Goal: Information Seeking & Learning: Learn about a topic

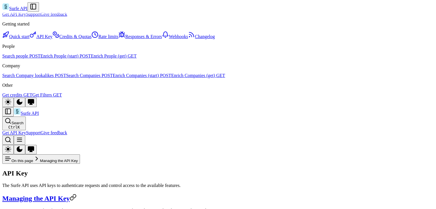
click at [19, 10] on link "Surfe API" at bounding box center [14, 8] width 25 height 5
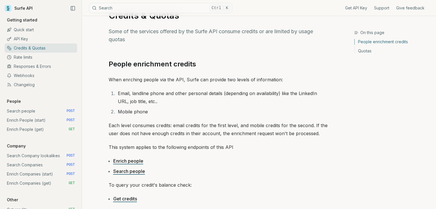
scroll to position [29, 0]
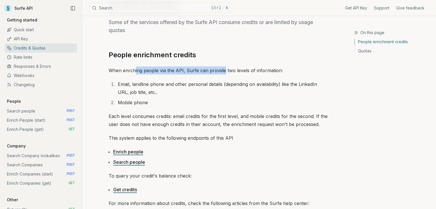
drag, startPoint x: 135, startPoint y: 71, endPoint x: 222, endPoint y: 69, distance: 86.7
click at [222, 69] on p "When enrching people via the API, Surfe can provide two levels of information:" at bounding box center [218, 71] width 219 height 8
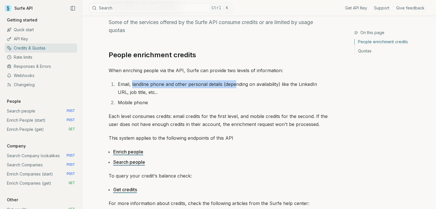
drag, startPoint x: 132, startPoint y: 84, endPoint x: 208, endPoint y: 81, distance: 76.1
click at [230, 81] on li "Email, landline phone and other personal details (depending on availability) li…" at bounding box center [222, 88] width 212 height 16
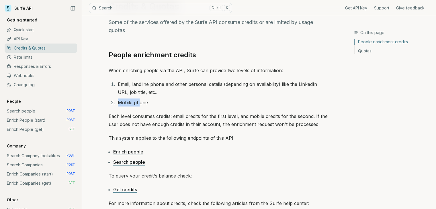
drag, startPoint x: 117, startPoint y: 100, endPoint x: 132, endPoint y: 105, distance: 15.3
click at [138, 101] on li "Mobile phone" at bounding box center [222, 103] width 212 height 8
drag, startPoint x: 128, startPoint y: 118, endPoint x: 191, endPoint y: 114, distance: 63.0
click at [191, 114] on p "Each level consumes credits: email credits for the first level, and mobile cred…" at bounding box center [218, 120] width 219 height 16
drag, startPoint x: 203, startPoint y: 117, endPoint x: 240, endPoint y: 117, distance: 37.0
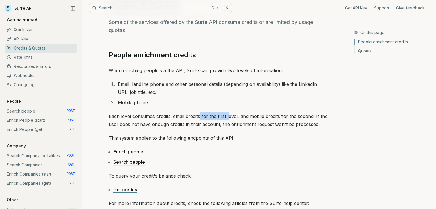
click at [230, 117] on p "Each level consumes credits: email credits for the first level, and mobile cred…" at bounding box center [218, 120] width 219 height 16
drag, startPoint x: 243, startPoint y: 117, endPoint x: 273, endPoint y: 116, distance: 29.8
click at [273, 116] on p "Each level consumes credits: email credits for the first level, and mobile cred…" at bounding box center [218, 120] width 219 height 16
drag, startPoint x: 133, startPoint y: 123, endPoint x: 179, endPoint y: 125, distance: 45.9
click at [176, 125] on p "Each level consumes credits: email credits for the first level, and mobile cred…" at bounding box center [218, 120] width 219 height 16
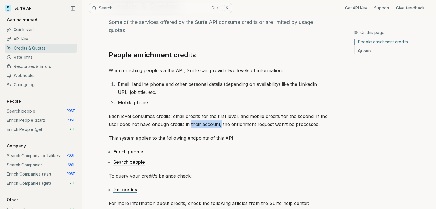
drag, startPoint x: 190, startPoint y: 125, endPoint x: 230, endPoint y: 125, distance: 39.3
click at [221, 125] on p "Each level consumes credits: email credits for the first level, and mobile cred…" at bounding box center [218, 120] width 219 height 16
drag, startPoint x: 237, startPoint y: 125, endPoint x: 273, endPoint y: 125, distance: 35.6
click at [273, 125] on p "Each level consumes credits: email credits for the first level, and mobile cred…" at bounding box center [218, 120] width 219 height 16
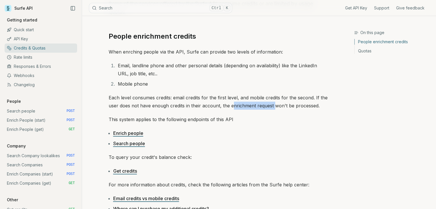
scroll to position [57, 0]
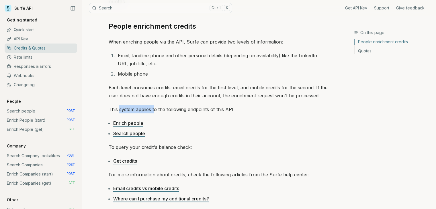
drag, startPoint x: 119, startPoint y: 109, endPoint x: 158, endPoint y: 91, distance: 42.9
click at [157, 107] on p "This system applies to the following endpoints of this API" at bounding box center [218, 110] width 219 height 8
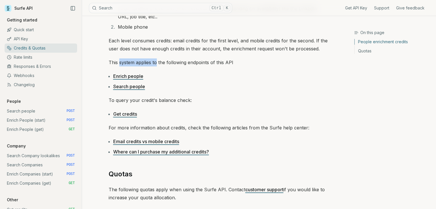
scroll to position [115, 0]
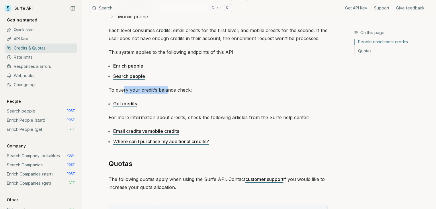
drag, startPoint x: 122, startPoint y: 89, endPoint x: 141, endPoint y: 98, distance: 20.8
click at [164, 91] on p "To query your credit's balance check:" at bounding box center [218, 90] width 219 height 8
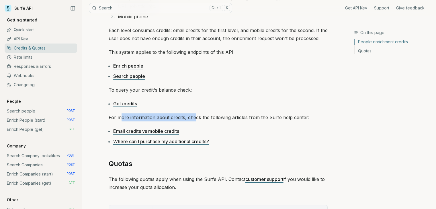
drag, startPoint x: 122, startPoint y: 117, endPoint x: 193, endPoint y: 117, distance: 71.5
click at [193, 117] on p "For more information about credits, check the following articles from the Surfe…" at bounding box center [218, 118] width 219 height 8
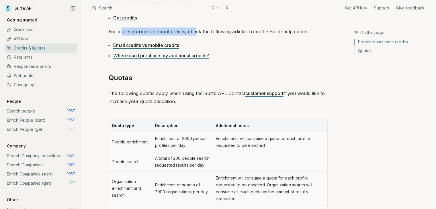
scroll to position [230, 0]
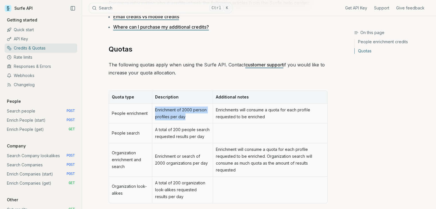
drag, startPoint x: 155, startPoint y: 110, endPoint x: 191, endPoint y: 116, distance: 35.7
click at [191, 116] on td "Enrichment of 2000 person profiles per day" at bounding box center [182, 114] width 61 height 20
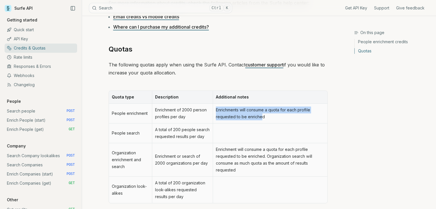
drag, startPoint x: 216, startPoint y: 110, endPoint x: 259, endPoint y: 117, distance: 43.9
click at [261, 117] on td "Enrichments will consume a quota for each profile requested to be enriched" at bounding box center [270, 114] width 115 height 20
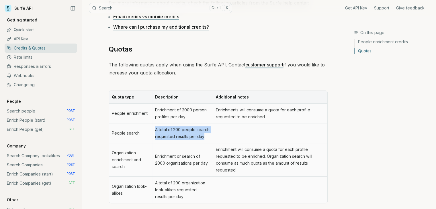
drag, startPoint x: 155, startPoint y: 130, endPoint x: 184, endPoint y: 113, distance: 34.1
click at [205, 138] on td "A total of 200 people search requested results per day" at bounding box center [182, 134] width 61 height 20
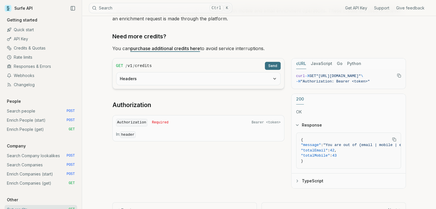
scroll to position [57, 0]
